Goal: Task Accomplishment & Management: Manage account settings

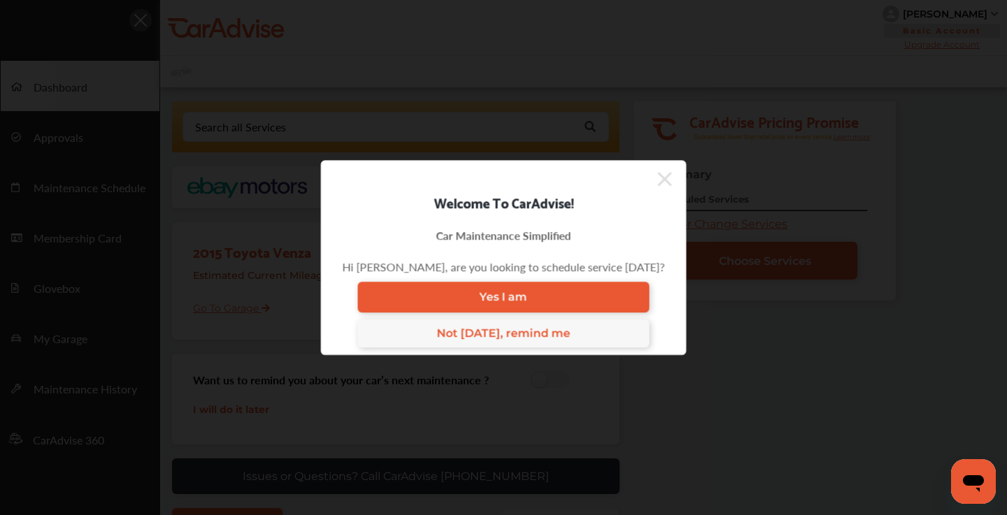
click at [658, 179] on icon at bounding box center [665, 179] width 14 height 22
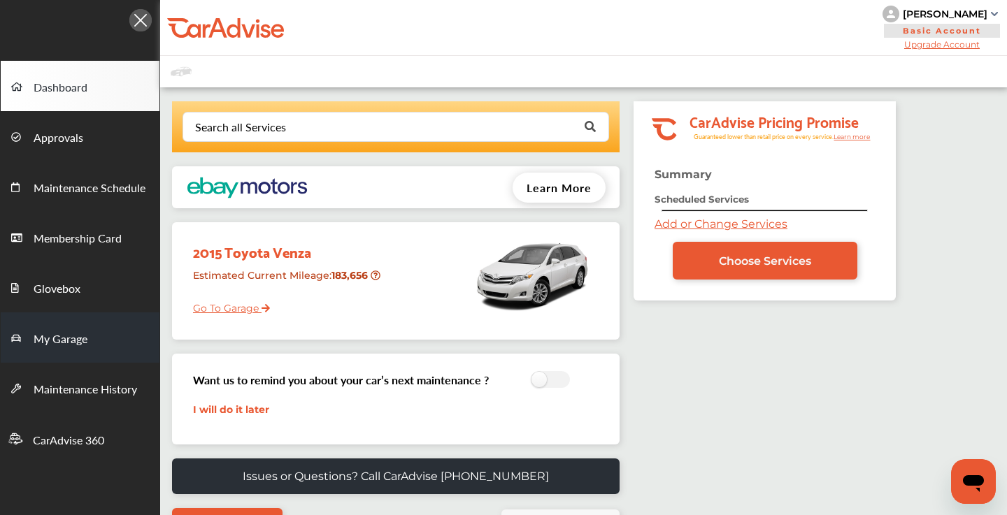
click at [80, 345] on span "My Garage" at bounding box center [61, 340] width 54 height 18
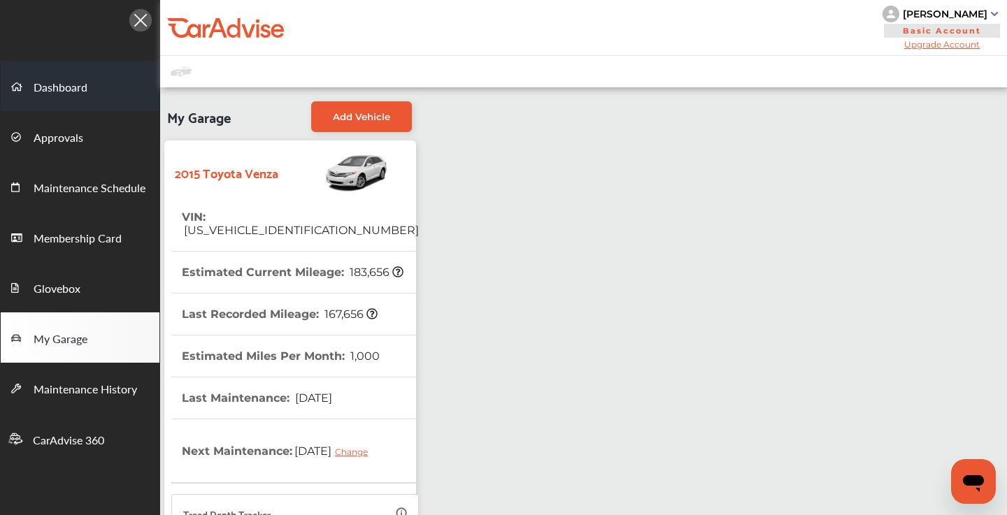
click at [88, 95] on link "Dashboard" at bounding box center [80, 86] width 159 height 50
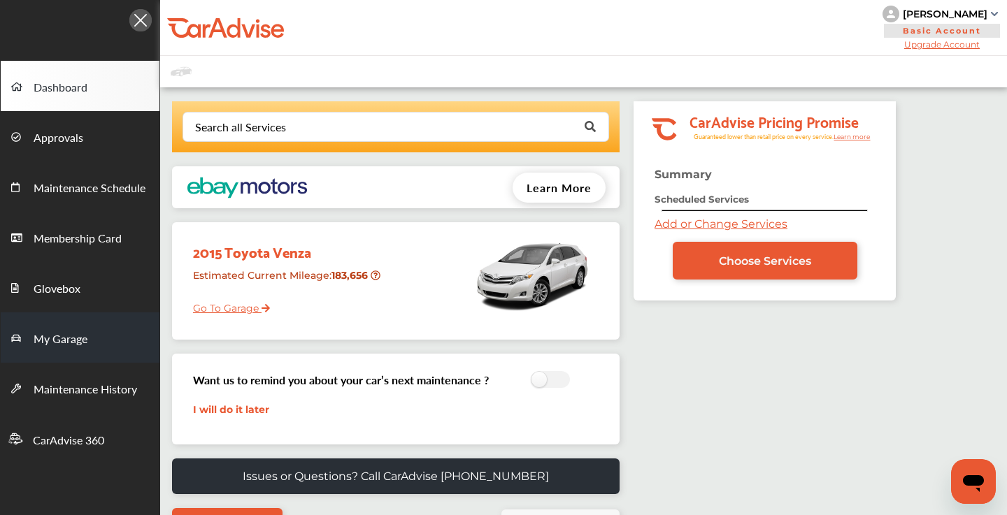
click at [64, 343] on span "My Garage" at bounding box center [61, 340] width 54 height 18
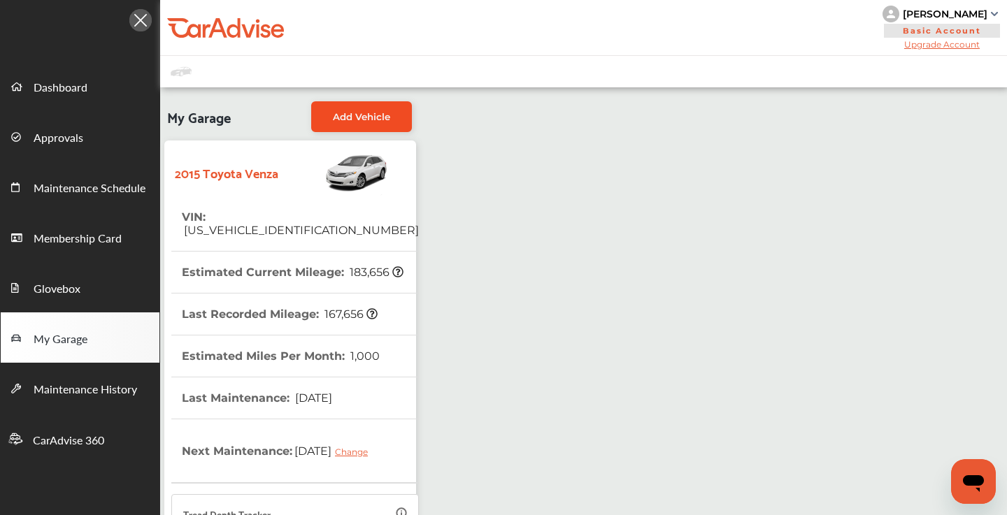
click at [375, 109] on link "Add Vehicle" at bounding box center [361, 116] width 101 height 31
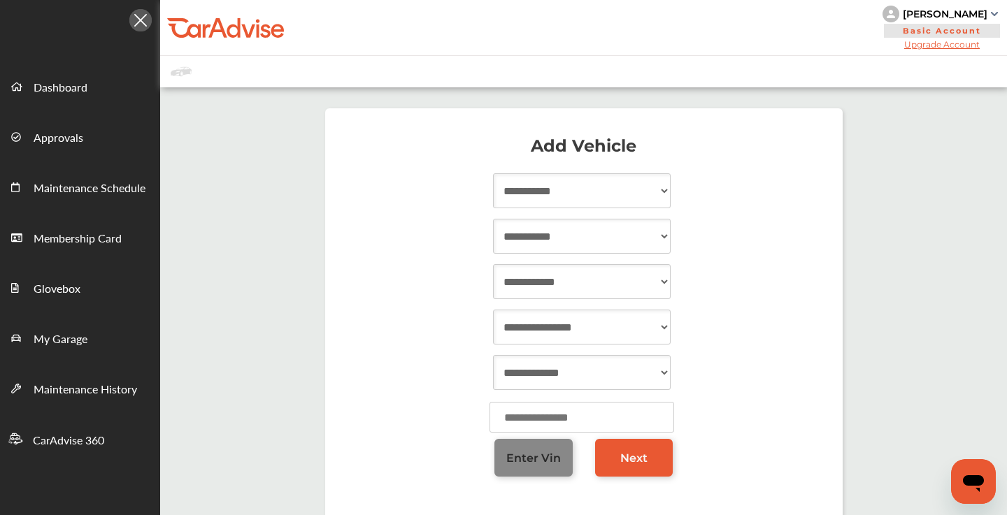
click at [514, 475] on link "Enter Vin" at bounding box center [533, 458] width 78 height 38
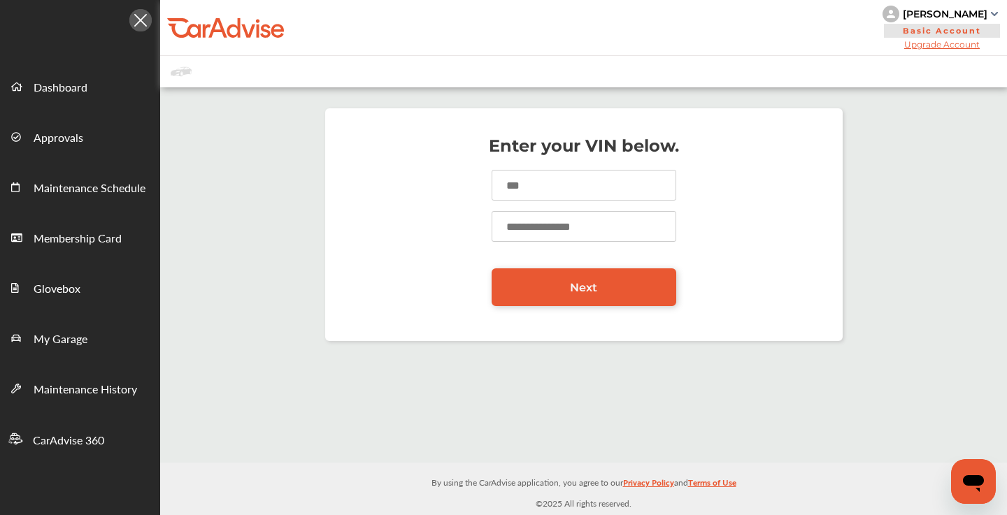
click at [563, 193] on input at bounding box center [584, 185] width 185 height 31
type input "**********"
click at [542, 224] on input "number" at bounding box center [584, 226] width 185 height 31
type input "****"
click at [524, 283] on link "Next" at bounding box center [584, 287] width 185 height 38
